Goal: Task Accomplishment & Management: Manage account settings

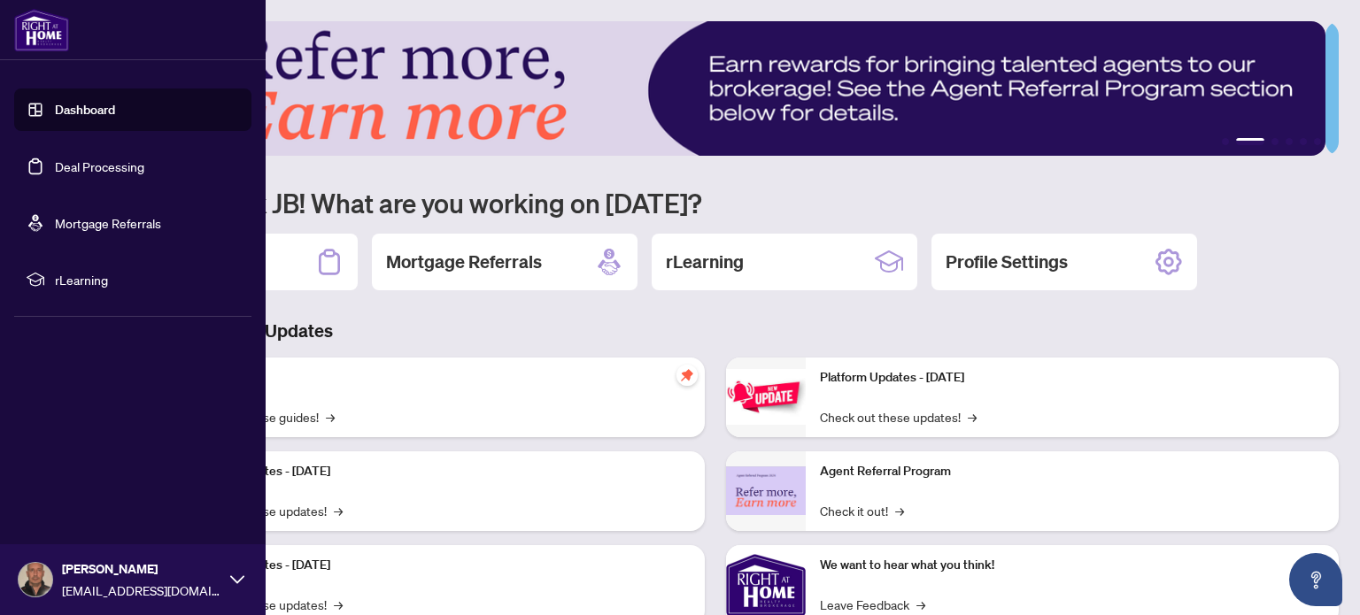
click at [78, 163] on link "Deal Processing" at bounding box center [99, 167] width 89 height 16
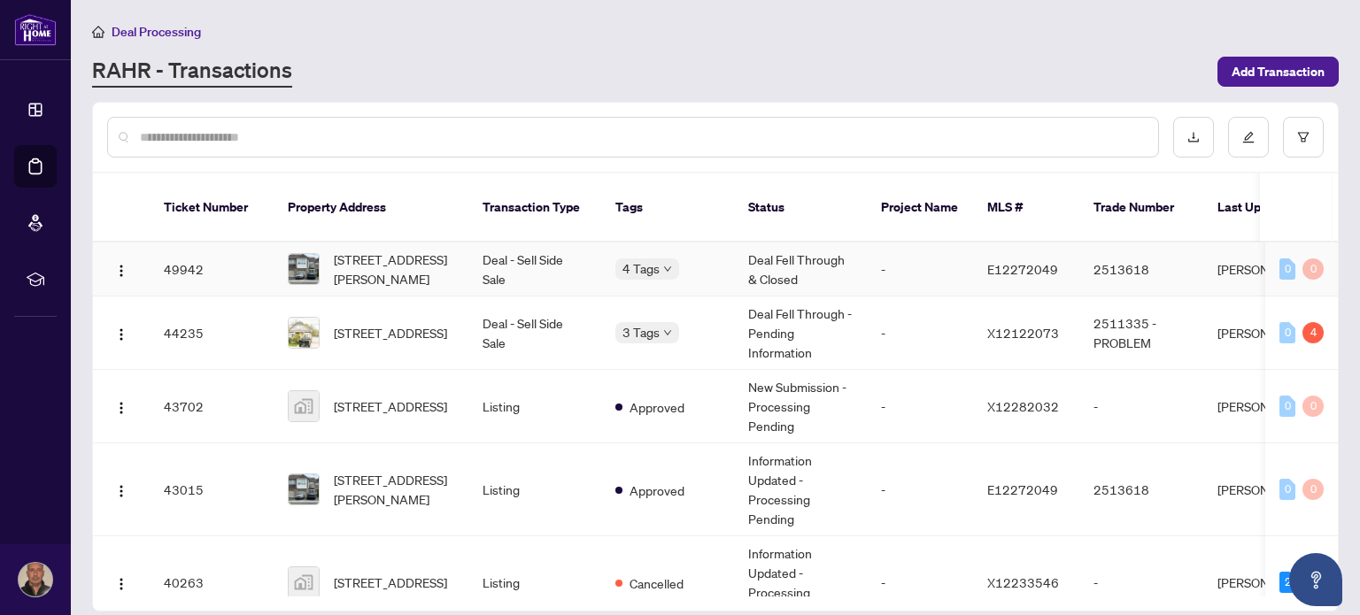
click at [779, 243] on td "Deal Fell Through & Closed" at bounding box center [800, 270] width 133 height 54
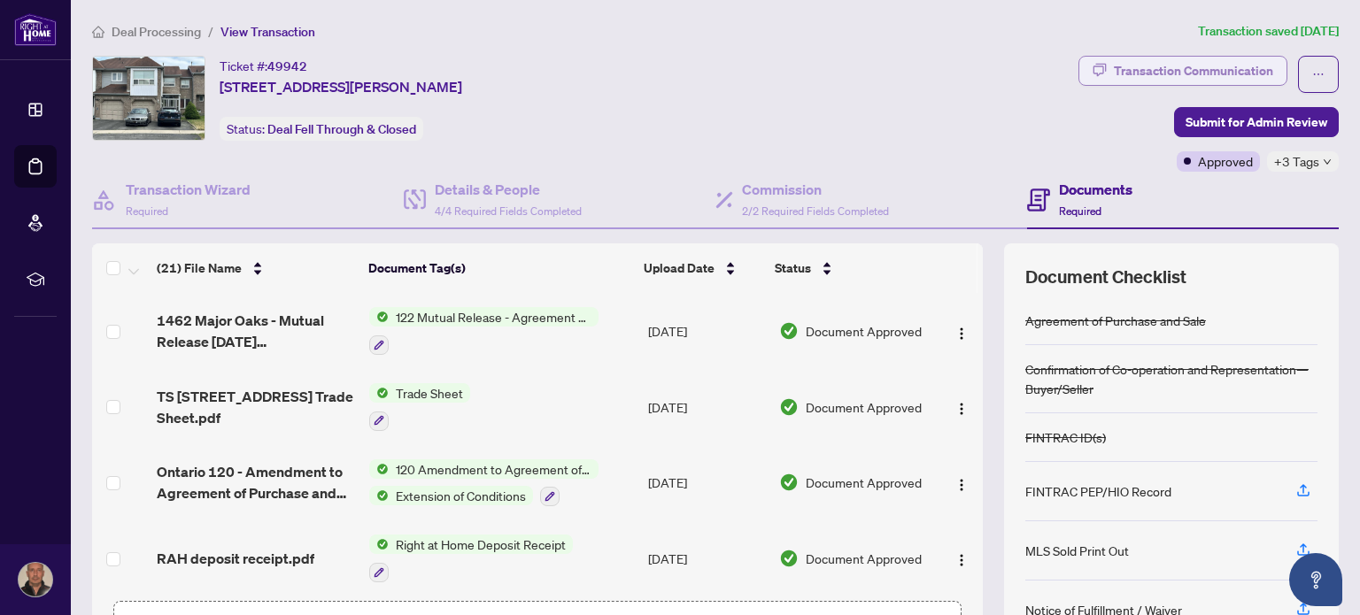
click at [1126, 64] on div "Transaction Communication" at bounding box center [1193, 71] width 159 height 28
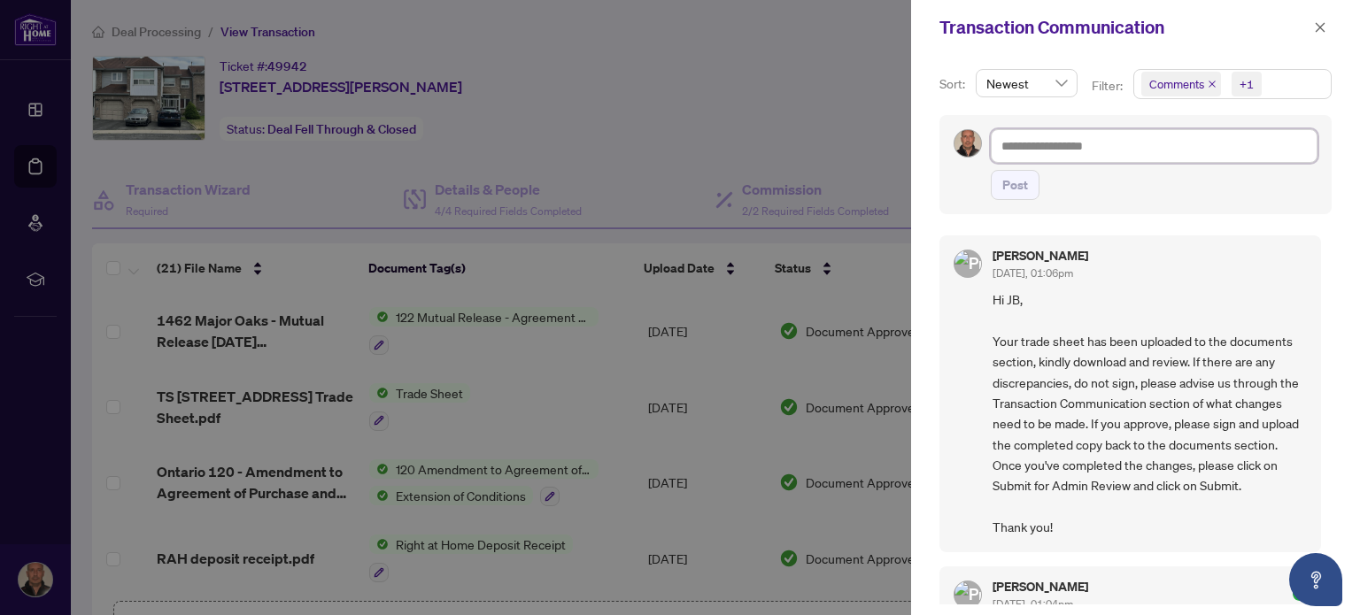
click at [1047, 149] on textarea at bounding box center [1154, 146] width 327 height 34
type textarea "*"
type textarea "**"
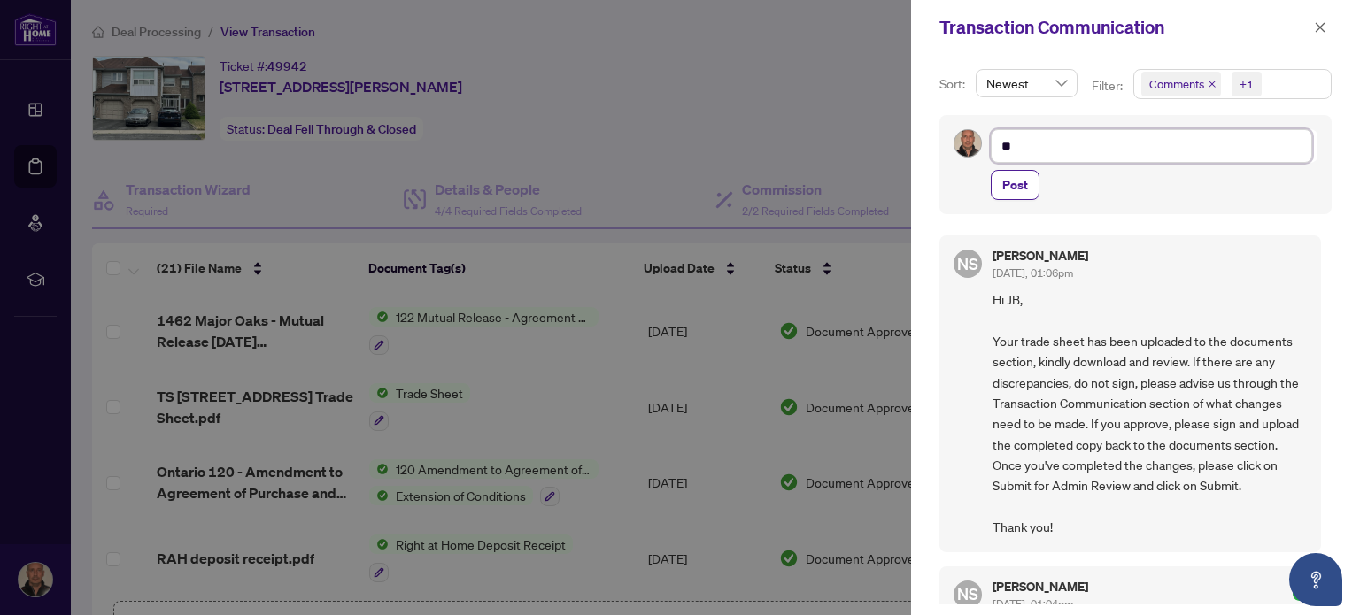
type textarea "**"
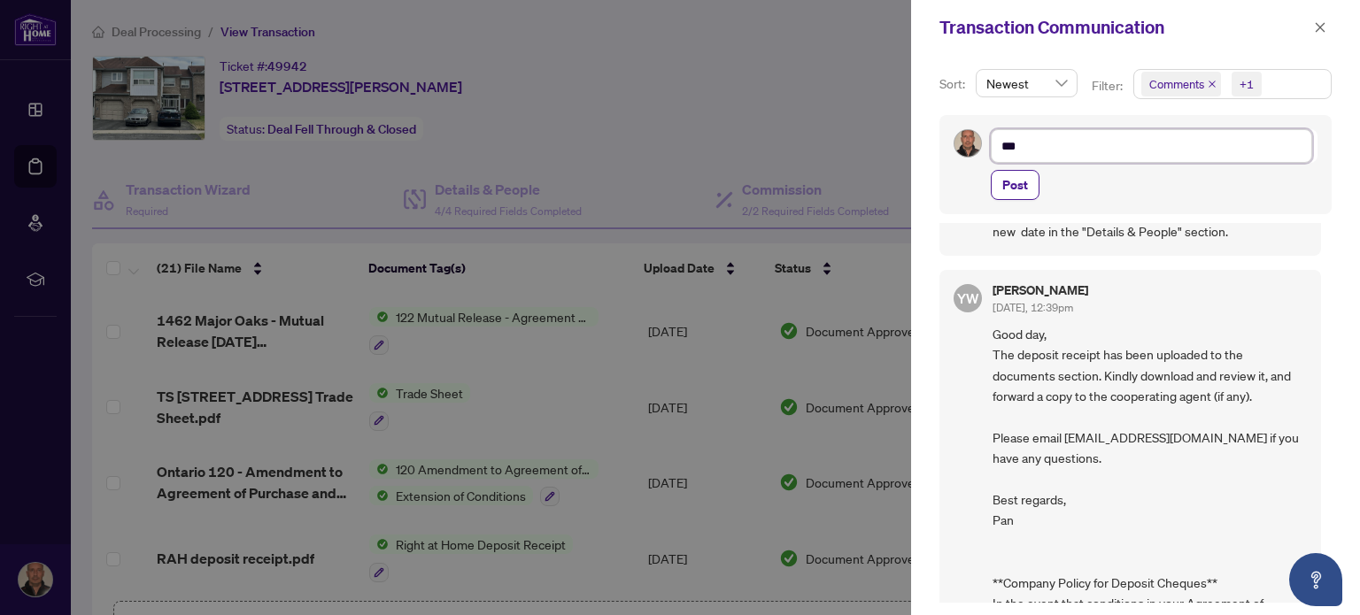
scroll to position [1440, 0]
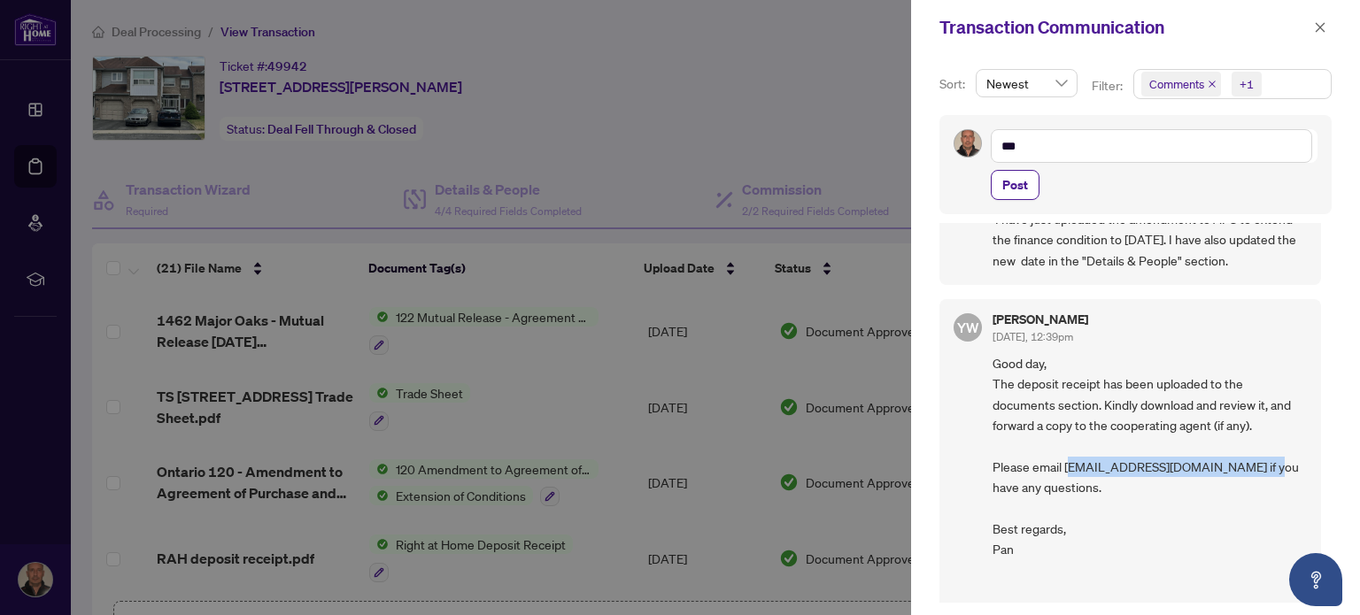
drag, startPoint x: 1068, startPoint y: 455, endPoint x: 1265, endPoint y: 456, distance: 196.6
click at [1265, 456] on span "Good day, The deposit receipt has been uploaded to the documents section. Kindl…" at bounding box center [1150, 591] width 314 height 476
copy span "[EMAIL_ADDRESS][DOMAIN_NAME]"
click at [1073, 153] on textarea "**" at bounding box center [1151, 146] width 321 height 34
type textarea "**"
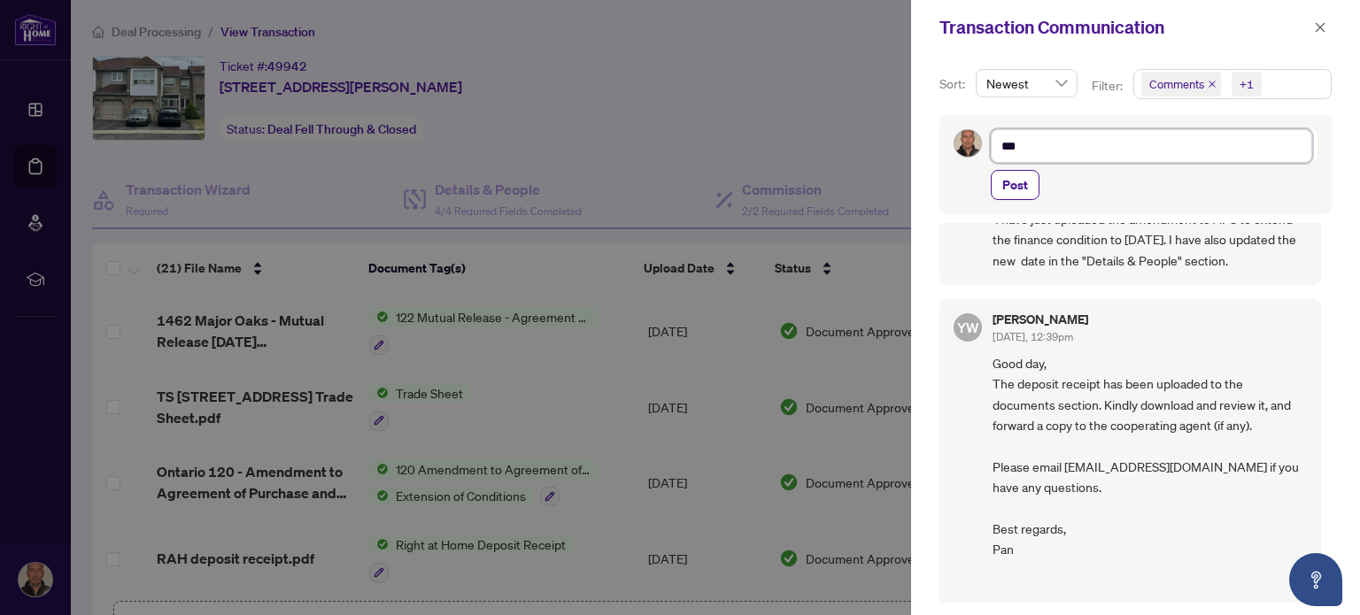
type textarea "**"
type textarea "*"
type textarea "**********"
click at [328, 75] on div at bounding box center [680, 307] width 1360 height 615
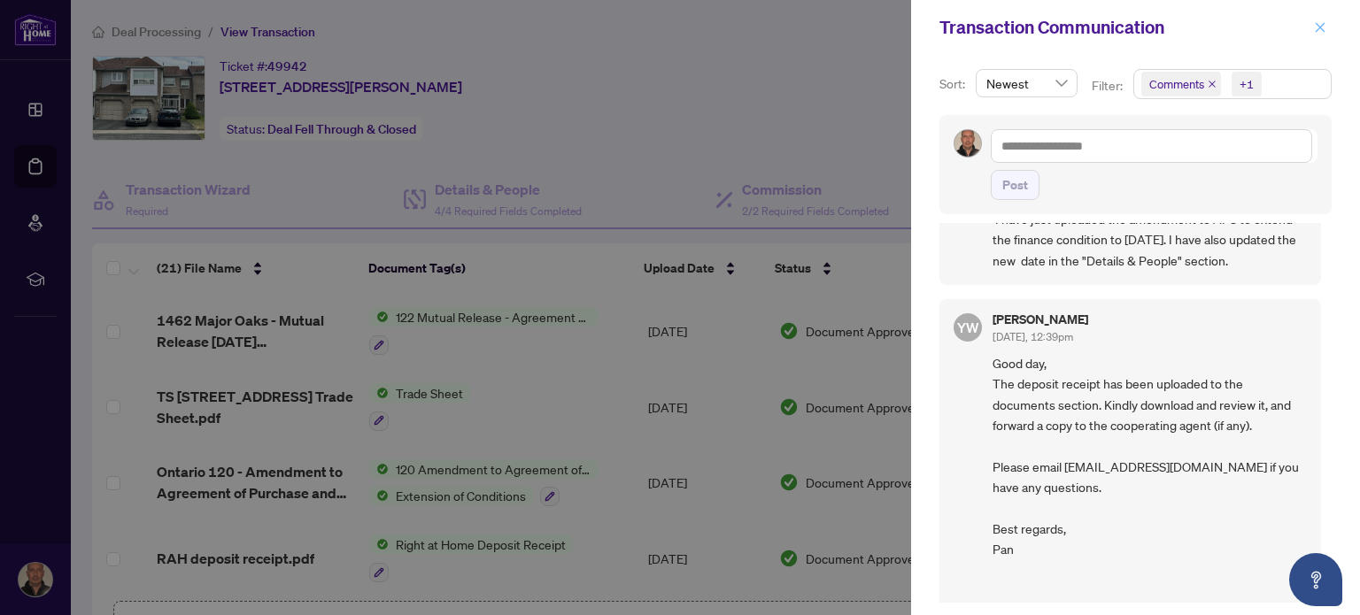
click at [1319, 23] on icon "close" at bounding box center [1320, 27] width 12 height 12
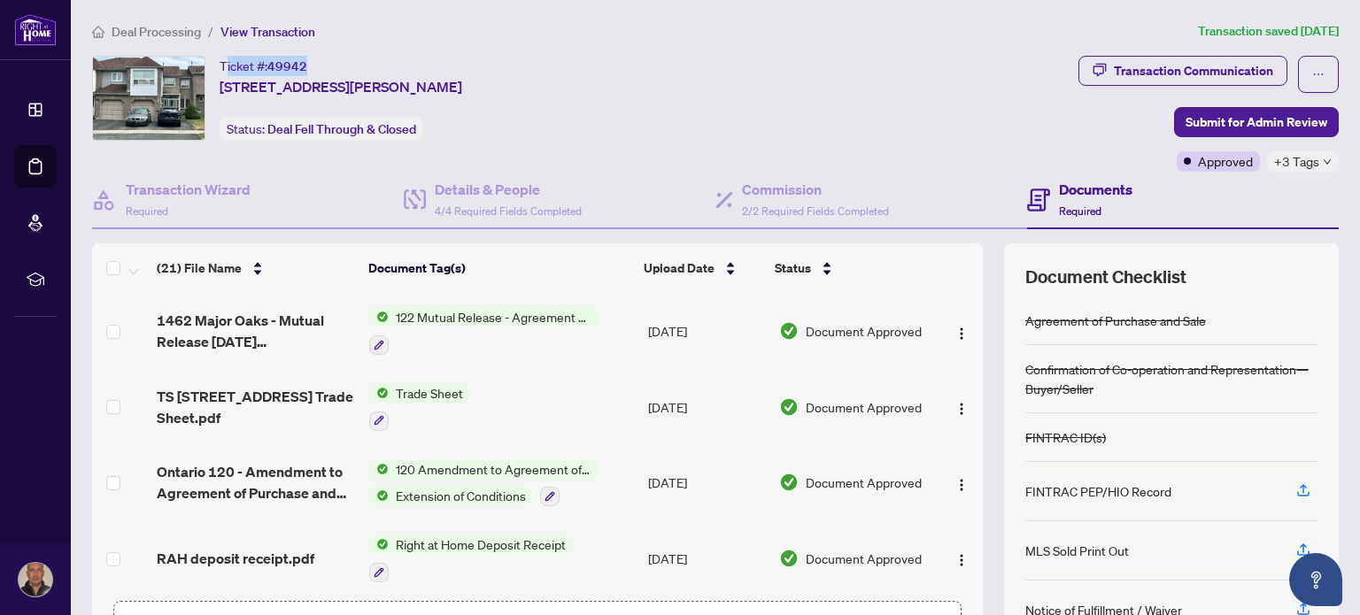
drag, startPoint x: 313, startPoint y: 62, endPoint x: 220, endPoint y: 60, distance: 93.0
click at [220, 60] on div "Ticket #: 49942 [STREET_ADDRESS][PERSON_NAME]" at bounding box center [341, 77] width 243 height 42
click at [220, 60] on div "Ticket #: 49942" at bounding box center [264, 66] width 88 height 20
copy div "Ticket #: 49942"
drag, startPoint x: 588, startPoint y: 88, endPoint x: 555, endPoint y: 89, distance: 32.8
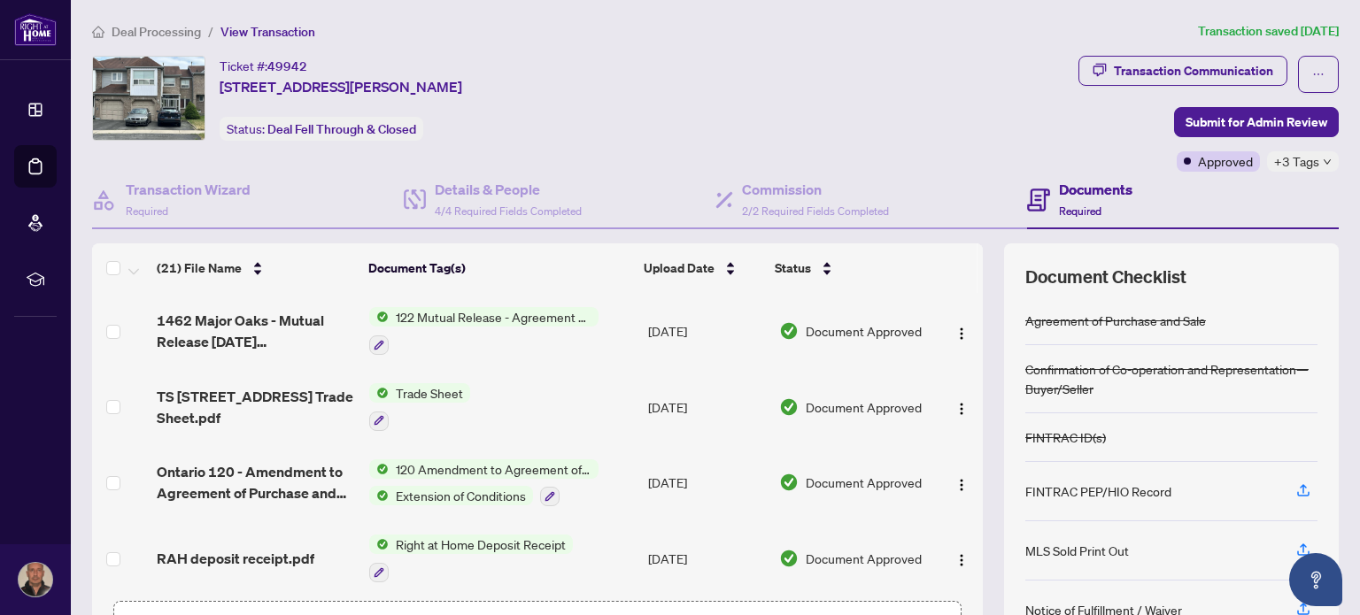
click at [569, 89] on div "Ticket #: 49942 [STREET_ADDRESS][PERSON_NAME] Status: Deal Fell Through & Closed" at bounding box center [581, 98] width 979 height 85
drag, startPoint x: 424, startPoint y: 85, endPoint x: 344, endPoint y: 81, distance: 79.8
click at [366, 84] on span "[STREET_ADDRESS][PERSON_NAME]" at bounding box center [341, 86] width 243 height 21
drag, startPoint x: 344, startPoint y: 81, endPoint x: 240, endPoint y: 77, distance: 104.6
click at [314, 81] on span "[STREET_ADDRESS][PERSON_NAME]" at bounding box center [341, 86] width 243 height 21
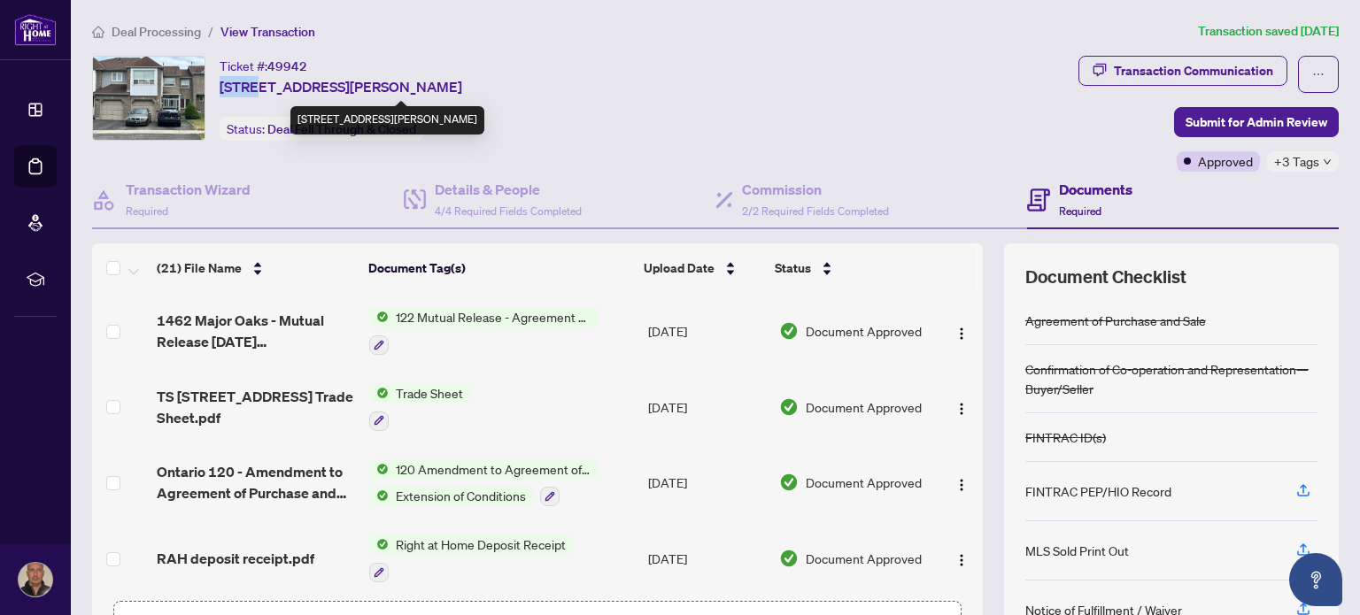
drag, startPoint x: 240, startPoint y: 77, endPoint x: 221, endPoint y: 77, distance: 18.6
click at [221, 77] on span "[STREET_ADDRESS][PERSON_NAME]" at bounding box center [341, 86] width 243 height 21
drag, startPoint x: 223, startPoint y: 81, endPoint x: 581, endPoint y: 74, distance: 357.8
click at [462, 76] on span "[STREET_ADDRESS][PERSON_NAME]" at bounding box center [341, 86] width 243 height 21
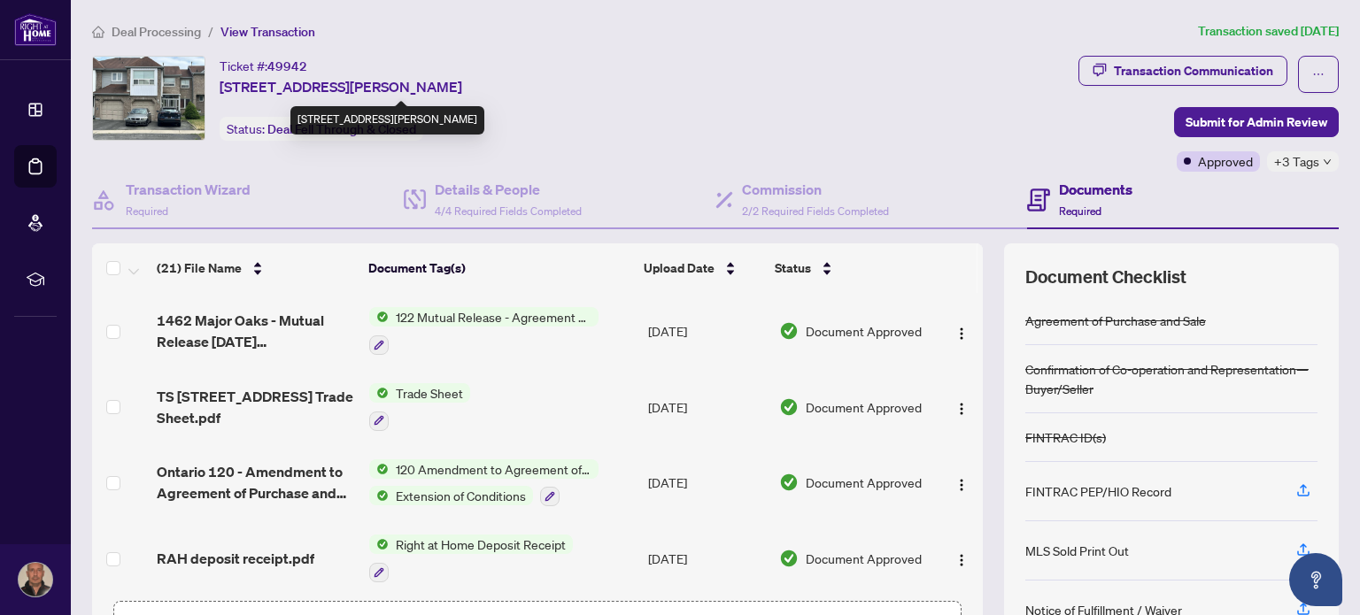
copy span "[STREET_ADDRESS][PERSON_NAME]"
